Goal: Task Accomplishment & Management: Manage account settings

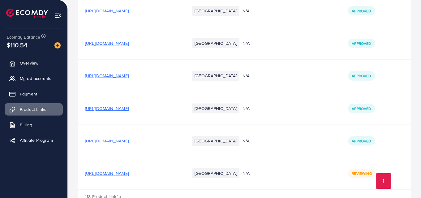
scroll to position [4127, 0]
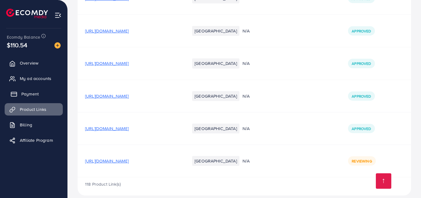
click at [50, 97] on link "Payment" at bounding box center [34, 94] width 58 height 12
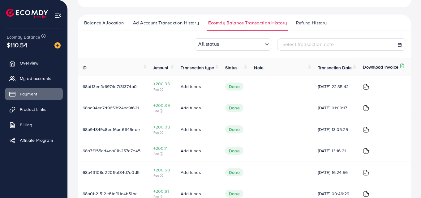
scroll to position [83, 0]
click at [17, 79] on link "My ad accounts" at bounding box center [34, 78] width 58 height 12
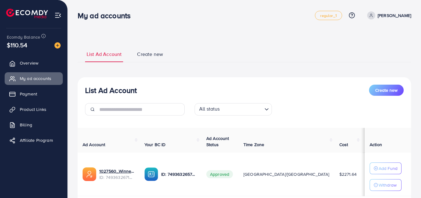
scroll to position [44, 0]
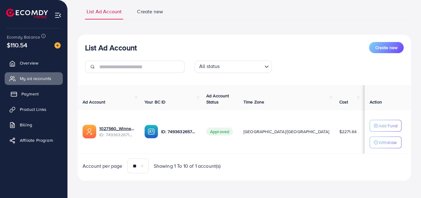
click at [26, 96] on span "Payment" at bounding box center [29, 94] width 17 height 6
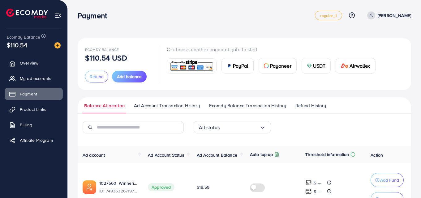
click at [110, 113] on link "Balance Allocation" at bounding box center [105, 107] width 44 height 11
click at [227, 156] on span "Ad Account Balance" at bounding box center [217, 155] width 40 height 6
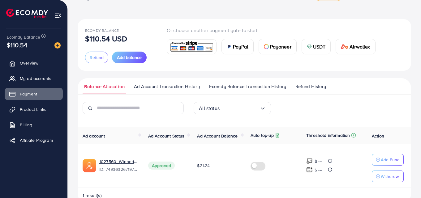
scroll to position [19, 0]
